Goal: Information Seeking & Learning: Learn about a topic

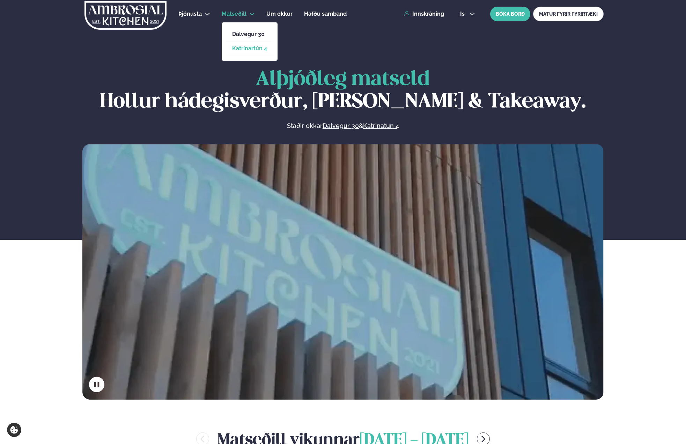
click at [250, 47] on link "Katrínartún 4" at bounding box center [249, 49] width 35 height 6
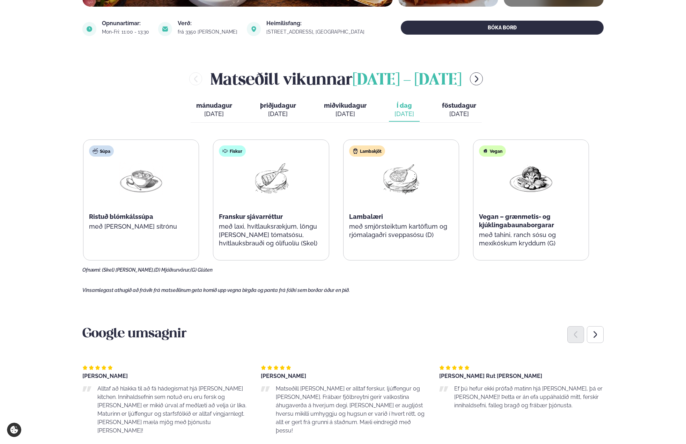
scroll to position [244, 0]
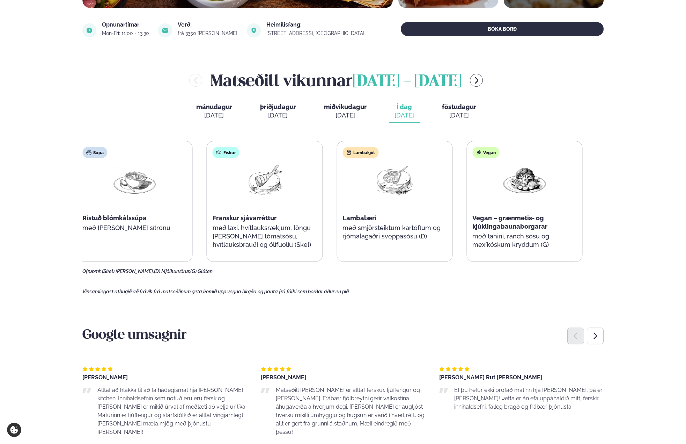
click at [302, 235] on p "með laxi, hvítlauksrækjum, löngu [PERSON_NAME] tómatsósu, hvítlauksbrauði og ól…" at bounding box center [265, 236] width 104 height 25
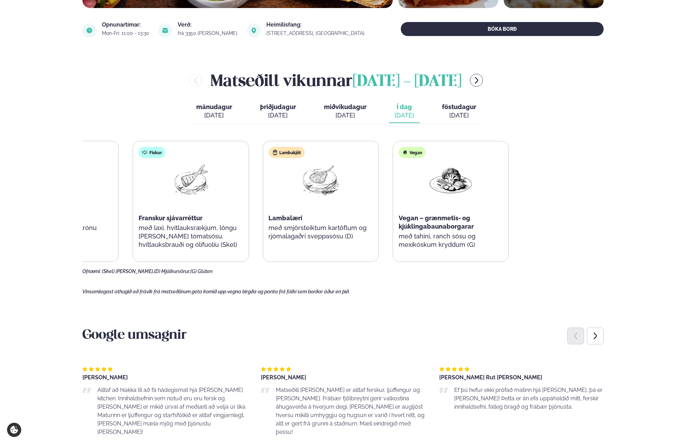
click at [155, 220] on div "Súpa Ristuð blómkálssúpa með [PERSON_NAME] sítrónu Fiskur Franskur sjávarréttur…" at bounding box center [256, 201] width 506 height 121
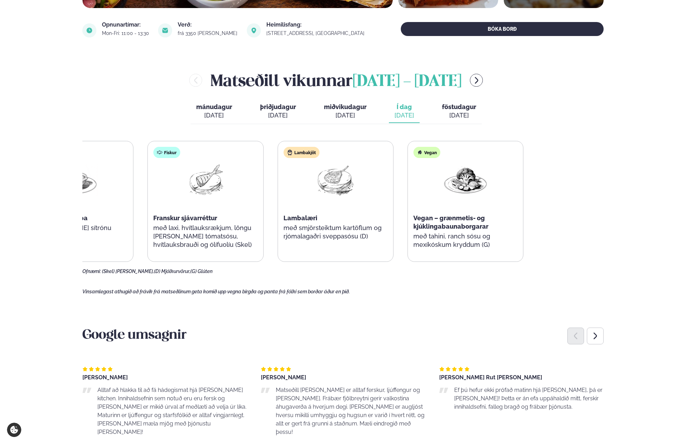
click at [237, 223] on div "Súpa Ristuð blómkálssúpa með [PERSON_NAME] sítrónu Fiskur Franskur sjávarréttur…" at bounding box center [270, 201] width 506 height 121
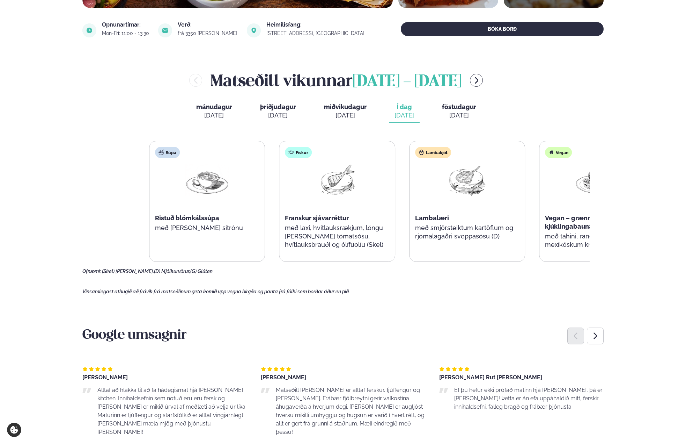
click at [415, 223] on div "Súpa Ristuð blómkálssúpa með [PERSON_NAME] sítrónu Fiskur Franskur sjávarréttur…" at bounding box center [402, 201] width 506 height 121
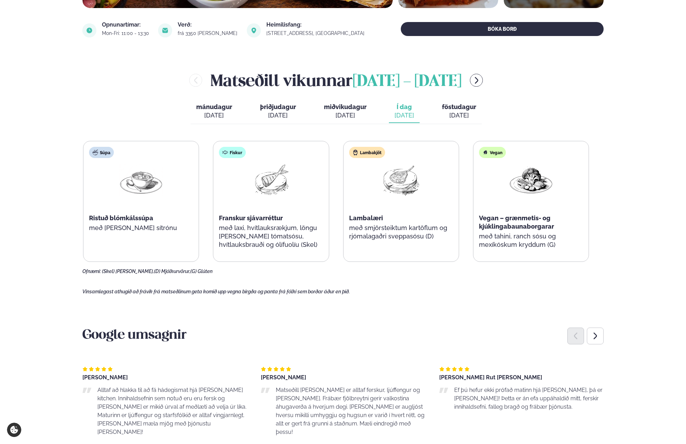
click at [214, 219] on div "Súpa Ristuð blómkálssúpa með [PERSON_NAME] sítrónu Fiskur Franskur sjávarréttur…" at bounding box center [336, 201] width 506 height 121
click at [451, 110] on span "föstudagur" at bounding box center [459, 106] width 34 height 7
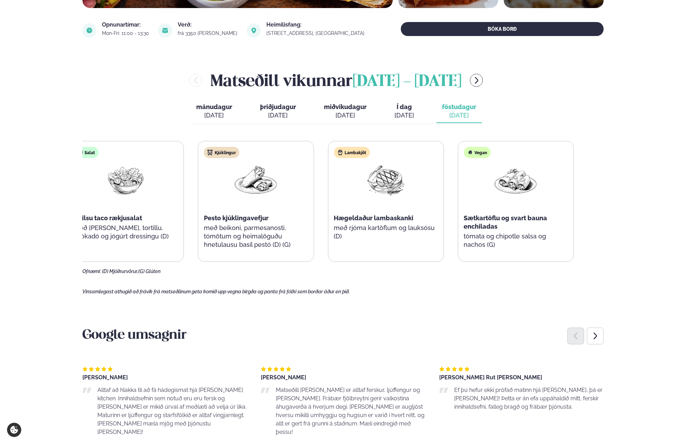
click at [255, 235] on p "með beikoni, parmesanosti, tómötum og heimalöguðu hnetulausu basil pestó (D) (G)" at bounding box center [256, 236] width 104 height 25
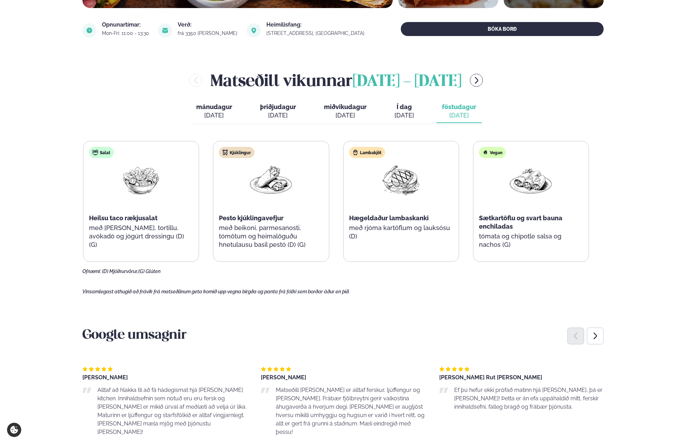
click at [306, 237] on p "með beikoni, parmesanosti, tómötum og heimalöguðu hnetulausu basil pestó (D) (G)" at bounding box center [271, 236] width 104 height 25
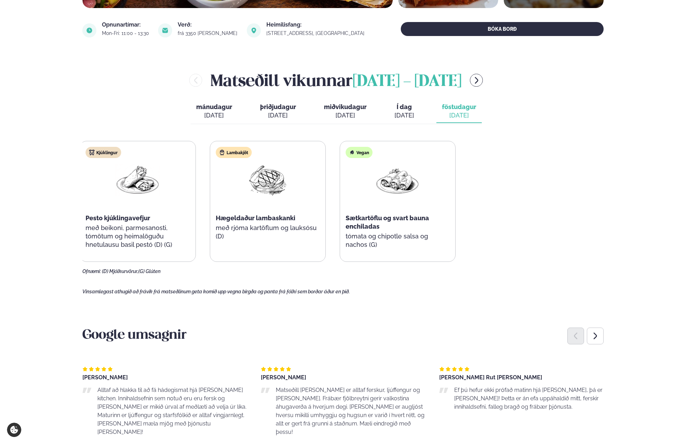
click at [113, 221] on div "Salat Heilsu taco rækjusalat með [PERSON_NAME], tortillu, avókadó og jógúrt dre…" at bounding box center [203, 201] width 506 height 121
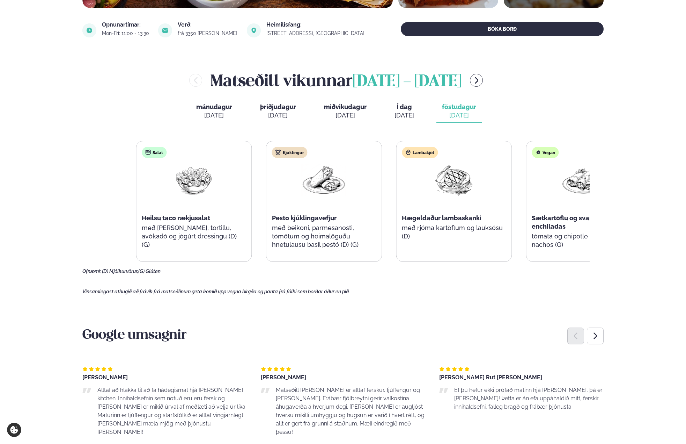
click at [353, 217] on div "Salat Heilsu taco rækjusalat með [PERSON_NAME], tortillu, avókadó og jógúrt dre…" at bounding box center [389, 201] width 506 height 121
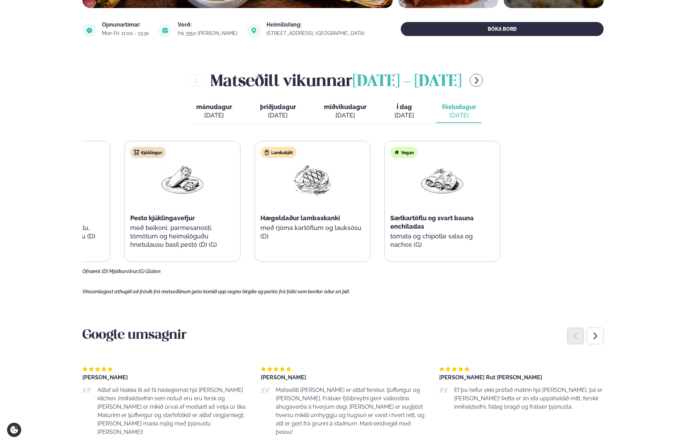
click at [175, 210] on div "Salat Heilsu taco rækjusalat með [PERSON_NAME], tortillu, avókadó og jógúrt dre…" at bounding box center [247, 201] width 506 height 121
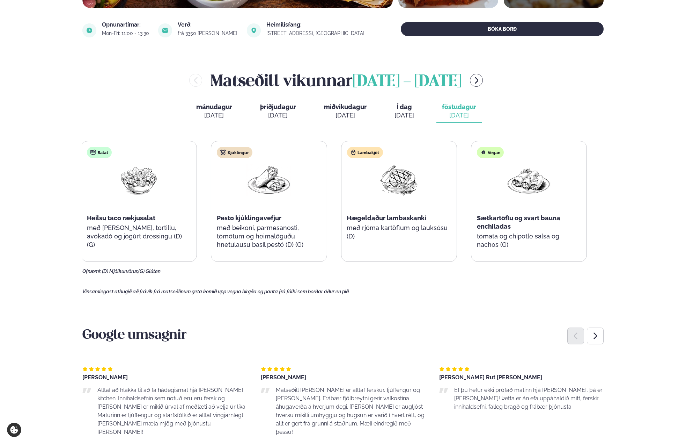
click at [219, 191] on div "Kjúklingur Pesto kjúklingavefjur með beikoni, parmesanosti, tómötum og heimalög…" at bounding box center [268, 201] width 115 height 120
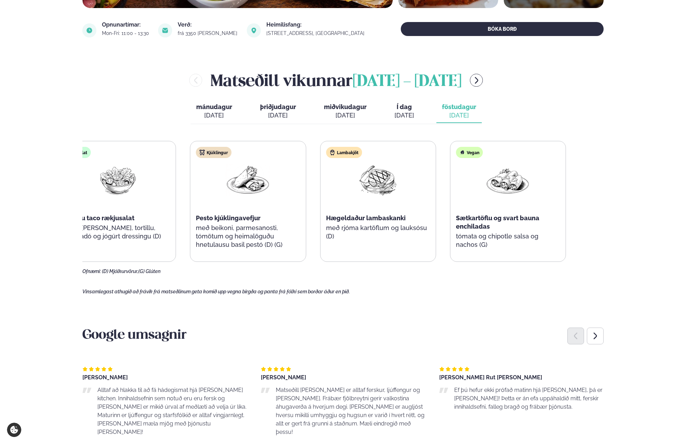
click at [210, 207] on div "Salat Heilsu taco rækjusalat með [PERSON_NAME], tortillu, avókadó og jógúrt dre…" at bounding box center [313, 201] width 506 height 121
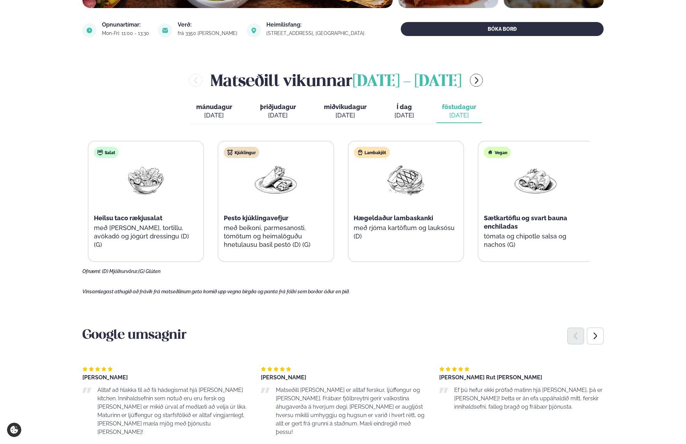
click at [447, 214] on div "Salat Heilsu taco rækjusalat með [PERSON_NAME], tortillu, avókadó og jógúrt dre…" at bounding box center [341, 201] width 506 height 121
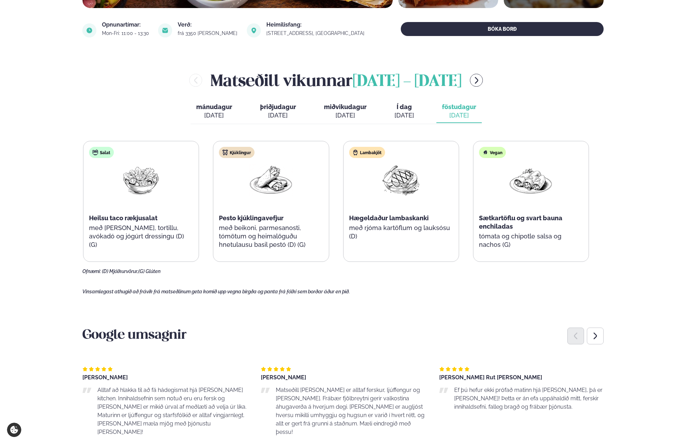
click at [218, 212] on div "Salat Heilsu taco rækjusalat með [PERSON_NAME], tortillu, avókadó og jógúrt dre…" at bounding box center [336, 201] width 506 height 121
click at [471, 213] on div "Salat Heilsu taco rækjusalat með [PERSON_NAME], tortillu, avókadó og jógúrt dre…" at bounding box center [336, 201] width 506 height 121
click at [228, 212] on div "Salat Heilsu taco rækjusalat með [PERSON_NAME], tortillu, avókadó og jógúrt dre…" at bounding box center [336, 201] width 506 height 121
click at [459, 208] on div "Lambakjöt Hægeldaður lambaskanki með rjóma kartöflum og lauksósu (D)" at bounding box center [401, 197] width 115 height 112
click at [255, 207] on div "Salat Heilsu taco rækjusalat með [PERSON_NAME], tortillu, avókadó og jógúrt dre…" at bounding box center [336, 201] width 506 height 121
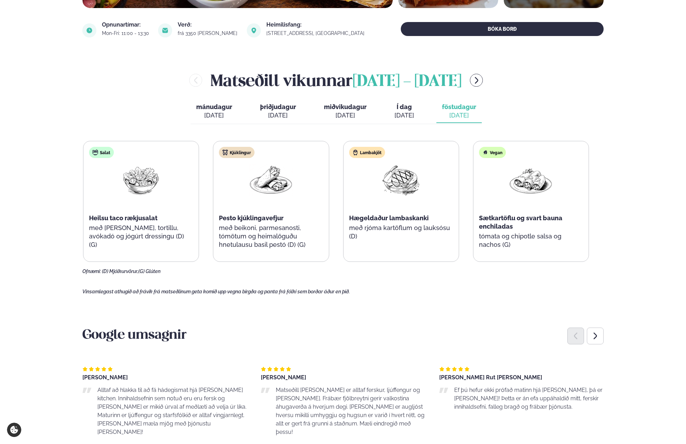
click at [458, 199] on div "Salat Heilsu taco rækjusalat með [PERSON_NAME], tortillu, avókadó og jógúrt dre…" at bounding box center [336, 201] width 506 height 121
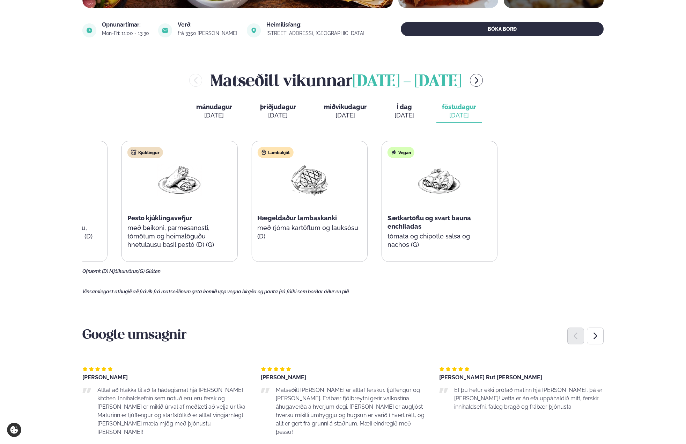
click at [212, 205] on div "Salat Heilsu taco rækjusalat með [PERSON_NAME], tortillu, avókadó og jógúrt dre…" at bounding box center [245, 201] width 506 height 121
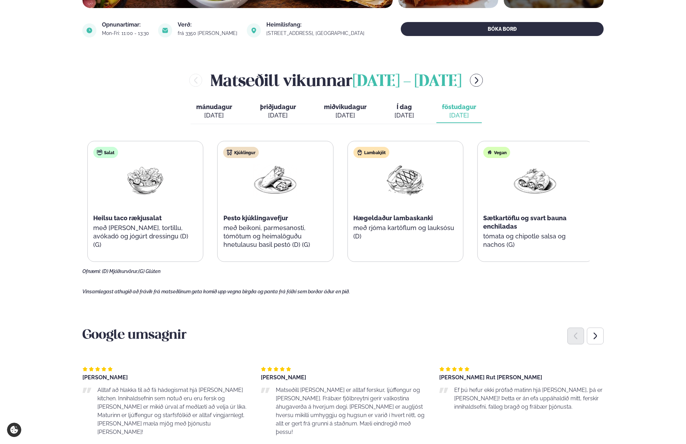
click at [333, 206] on div "Kjúklingur Pesto kjúklingavefjur með beikoni, parmesanosti, tómötum og heimalög…" at bounding box center [275, 201] width 115 height 120
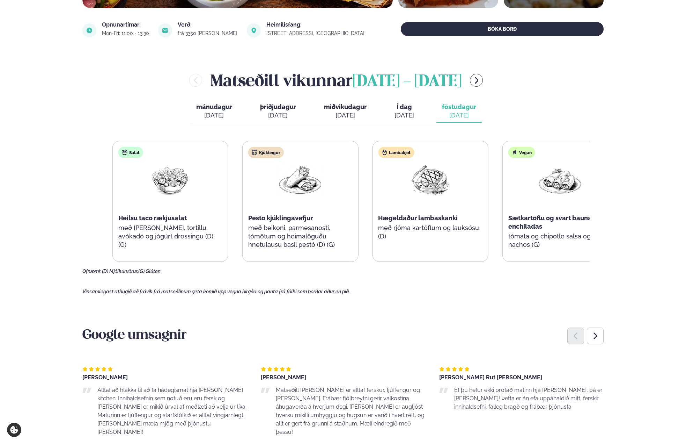
click at [541, 206] on div "Salat Heilsu taco rækjusalat með [PERSON_NAME], tortillu, avókadó og jógúrt dre…" at bounding box center [365, 201] width 506 height 121
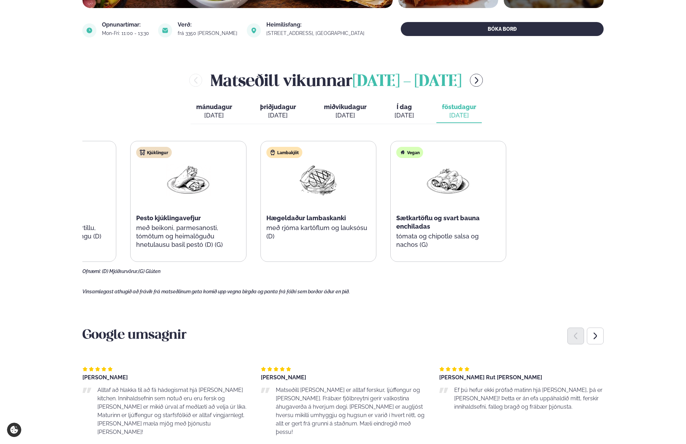
click at [224, 208] on div "Salat Heilsu taco rækjusalat með [PERSON_NAME], tortillu, avókadó og jógúrt dre…" at bounding box center [253, 201] width 506 height 121
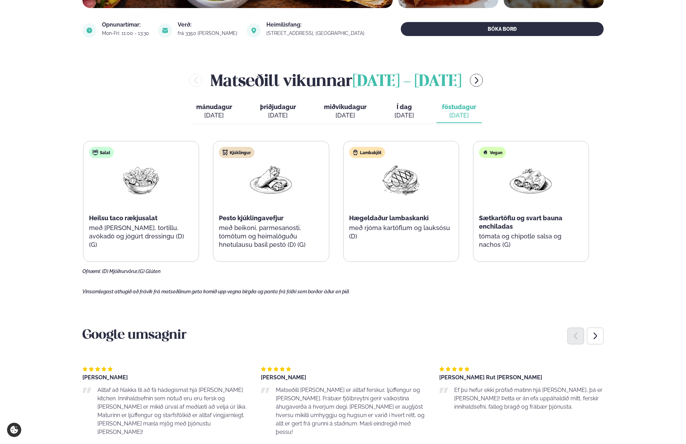
click at [329, 214] on div "Kjúklingur Pesto kjúklingavefjur með beikoni, parmesanosti, tómötum og heimalög…" at bounding box center [270, 201] width 115 height 120
click at [500, 215] on div "Salat Heilsu taco rækjusalat með [PERSON_NAME], tortillu, avókadó og jógúrt dre…" at bounding box center [336, 201] width 506 height 121
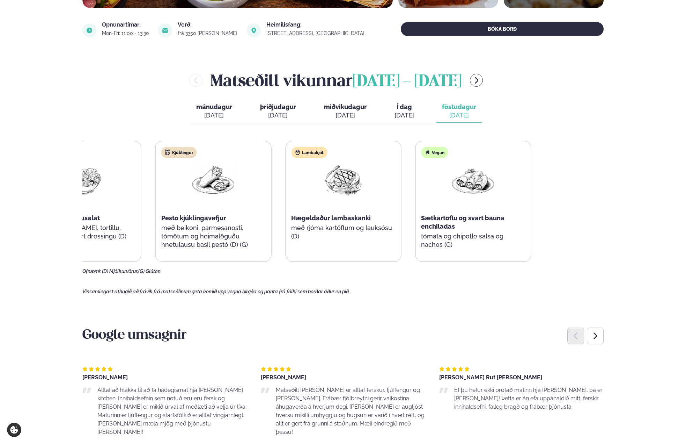
click at [308, 214] on div "Salat Heilsu taco rækjusalat með [PERSON_NAME], tortillu, avókadó og jógúrt dre…" at bounding box center [278, 201] width 506 height 121
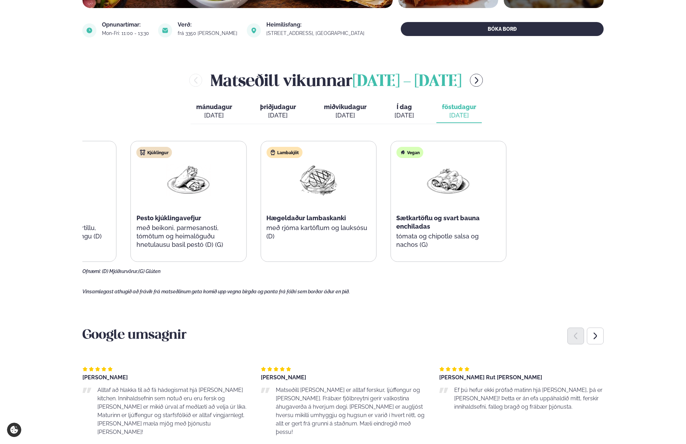
click at [141, 211] on div "Salat Heilsu taco rækjusalat með [PERSON_NAME], tortillu, avókadó og jógúrt dre…" at bounding box center [254, 201] width 506 height 121
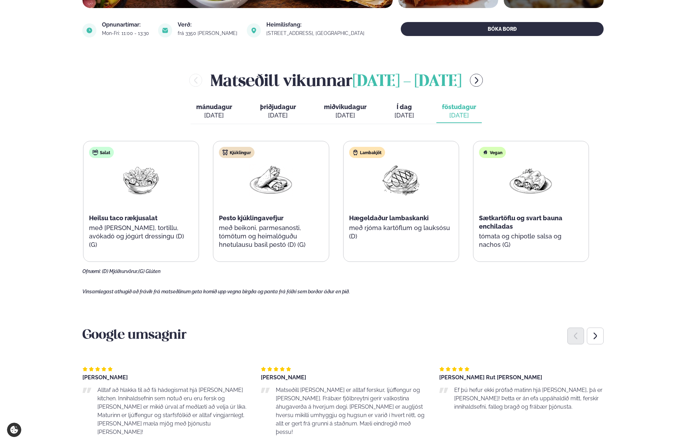
click at [284, 208] on div "Salat Heilsu taco rækjusalat með [PERSON_NAME], tortillu, avókadó og jógúrt dre…" at bounding box center [336, 201] width 506 height 121
click at [413, 207] on div "Salat Heilsu taco rækjusalat með [PERSON_NAME], tortillu, avókadó og jógúrt dre…" at bounding box center [336, 201] width 506 height 121
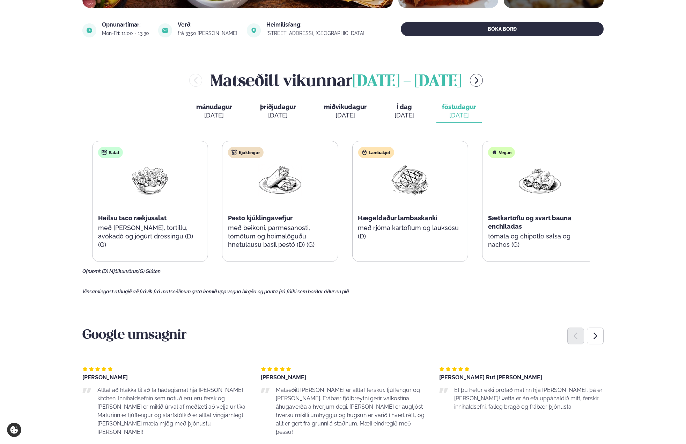
click at [454, 207] on div "Lambakjöt Hægeldaður lambaskanki með rjóma kartöflum og lauksósu (D)" at bounding box center [409, 197] width 115 height 112
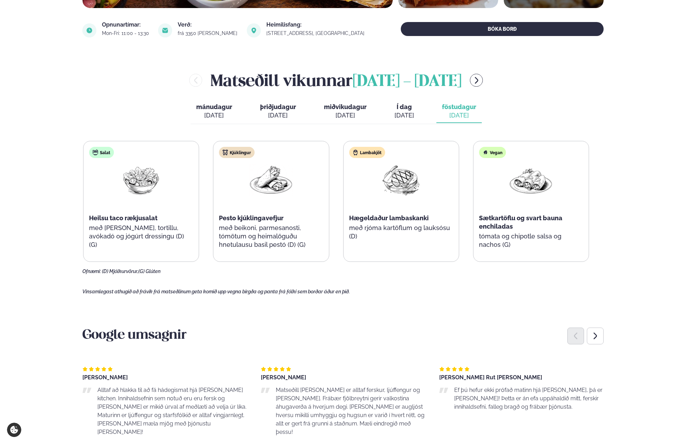
click at [486, 205] on div "Vegan Sætkartöflu og svart bauna enchiladas tómata og chipotle salsa og nachos …" at bounding box center [531, 201] width 115 height 120
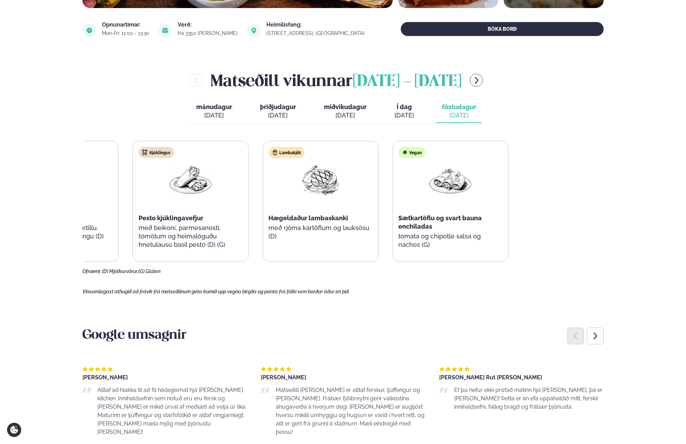
click at [280, 217] on div "Salat Heilsu taco rækjusalat með [PERSON_NAME], tortillu, avókadó og jógúrt dre…" at bounding box center [256, 201] width 506 height 121
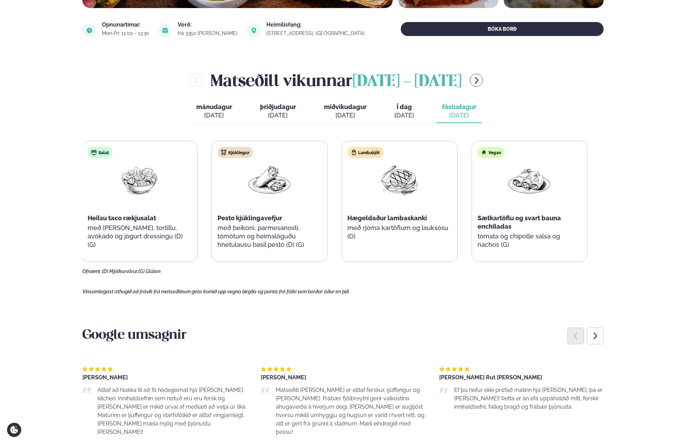
click at [140, 217] on div "Heilsu taco rækjusalat" at bounding box center [140, 218] width 104 height 8
click at [193, 215] on div "Heilsu taco rækjusalat" at bounding box center [141, 218] width 104 height 8
click at [323, 217] on div "Pesto kjúklingavefjur" at bounding box center [271, 218] width 104 height 8
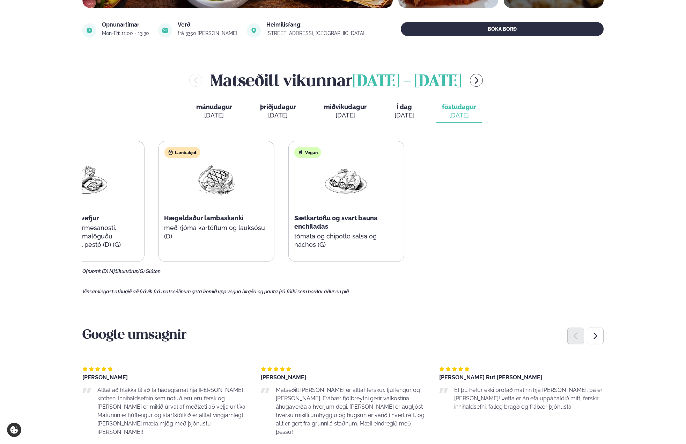
click at [0, 208] on html "About cookies on this site We use cookies to collect and analyse information on…" at bounding box center [343, 393] width 686 height 1275
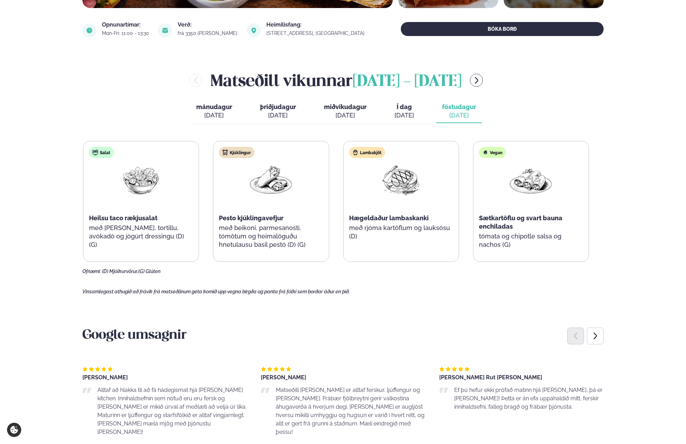
click at [660, 209] on div "Þjónusta Hádegismatur fyrir fyrirtæki Fyrirtækja veitingar Einkapartý Matseðill…" at bounding box center [343, 393] width 686 height 1275
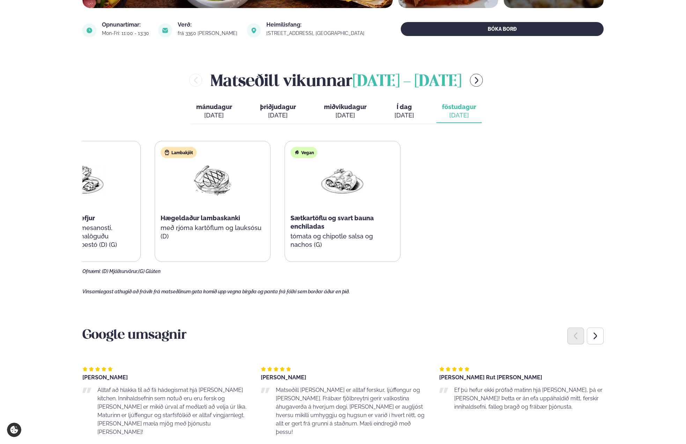
click at [0, 210] on html "About cookies on this site We use cookies to collect and analyse information on…" at bounding box center [343, 393] width 686 height 1275
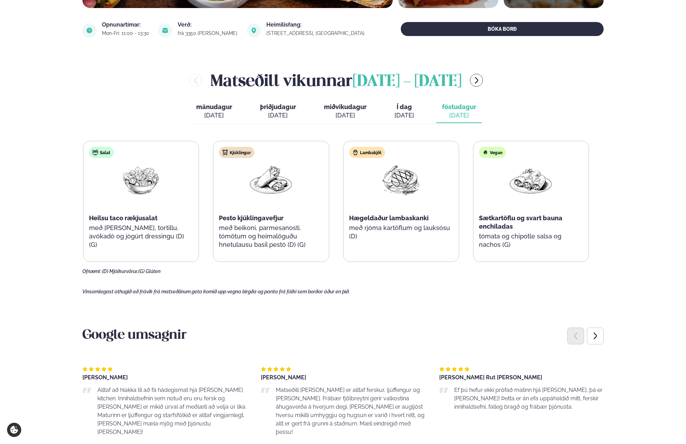
click at [663, 207] on div "Þjónusta Hádegismatur fyrir fyrirtæki Fyrirtækja veitingar Einkapartý Matseðill…" at bounding box center [343, 393] width 686 height 1275
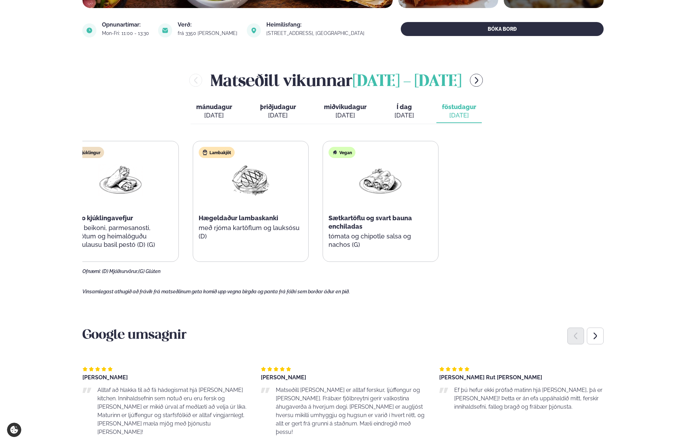
click at [119, 210] on div "Salat Heilsu taco rækjusalat með [PERSON_NAME], tortillu, avókadó og jógúrt dre…" at bounding box center [186, 201] width 506 height 121
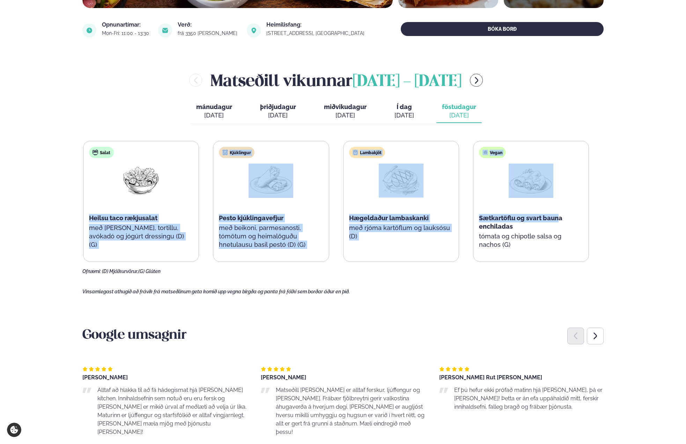
drag, startPoint x: 145, startPoint y: 209, endPoint x: 577, endPoint y: 212, distance: 432.4
click at [577, 212] on main "[PERSON_NAME] / Matseðill / Katrínartún 4 [PERSON_NAME] í [GEOGRAPHIC_DATA] - K…" at bounding box center [342, 321] width 563 height 1131
click at [556, 210] on div "Vegan Sætkartöflu og svart bauna enchiladas tómata og chipotle salsa og nachos …" at bounding box center [531, 201] width 115 height 120
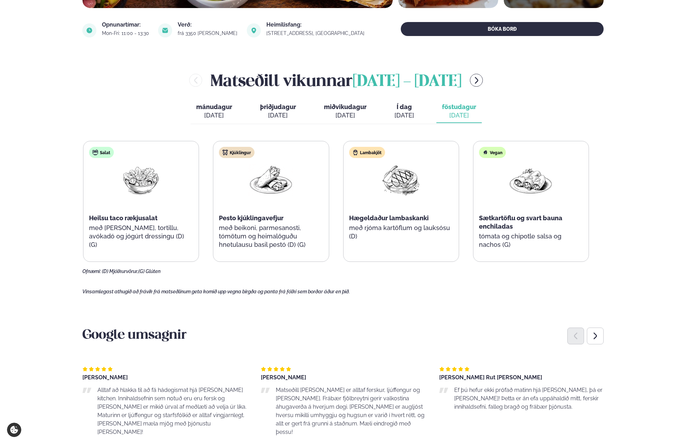
click at [608, 235] on main "[PERSON_NAME] / Matseðill / Katrínartún 4 [PERSON_NAME] í [GEOGRAPHIC_DATA] - K…" at bounding box center [342, 321] width 563 height 1131
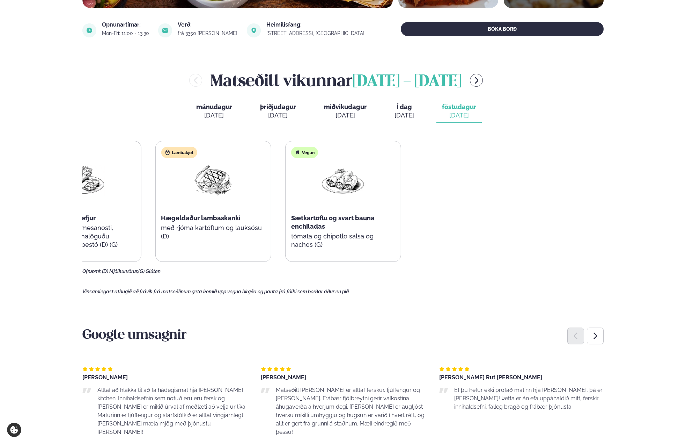
click at [0, 193] on html "About cookies on this site We use cookies to collect and analyse information on…" at bounding box center [343, 393] width 686 height 1275
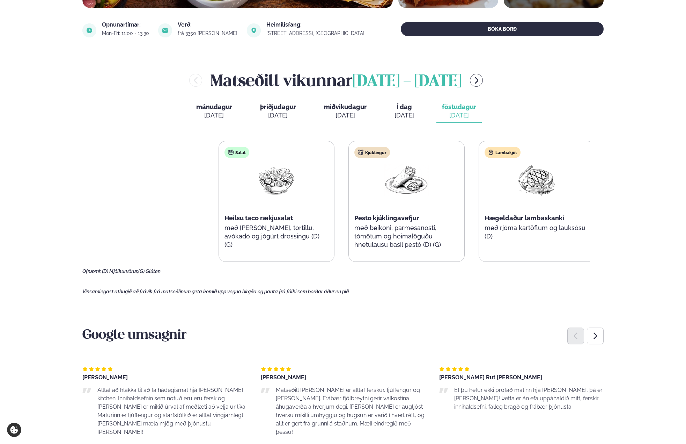
click at [634, 195] on div "Þjónusta Hádegismatur fyrir fyrirtæki Fyrirtækja veitingar Einkapartý Matseðill…" at bounding box center [343, 393] width 686 height 1275
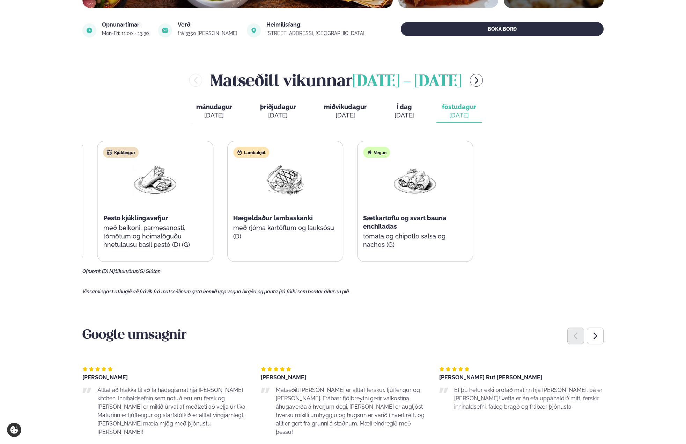
click at [119, 189] on div "Salat Heilsu taco rækjusalat með [PERSON_NAME], tortillu, avókadó og jógúrt dre…" at bounding box center [220, 201] width 506 height 121
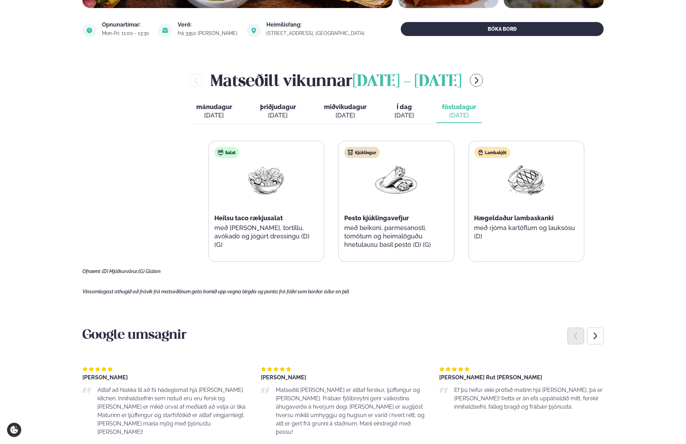
click at [527, 194] on div "Salat Heilsu taco rækjusalat með [PERSON_NAME], tortillu, avókadó og jógúrt dre…" at bounding box center [461, 201] width 506 height 121
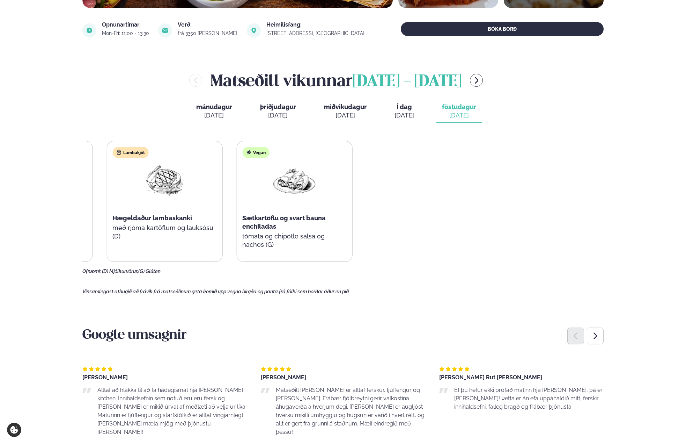
click at [0, 197] on html "About cookies on this site We use cookies to collect and analyse information on…" at bounding box center [343, 393] width 686 height 1275
